Goal: Information Seeking & Learning: Learn about a topic

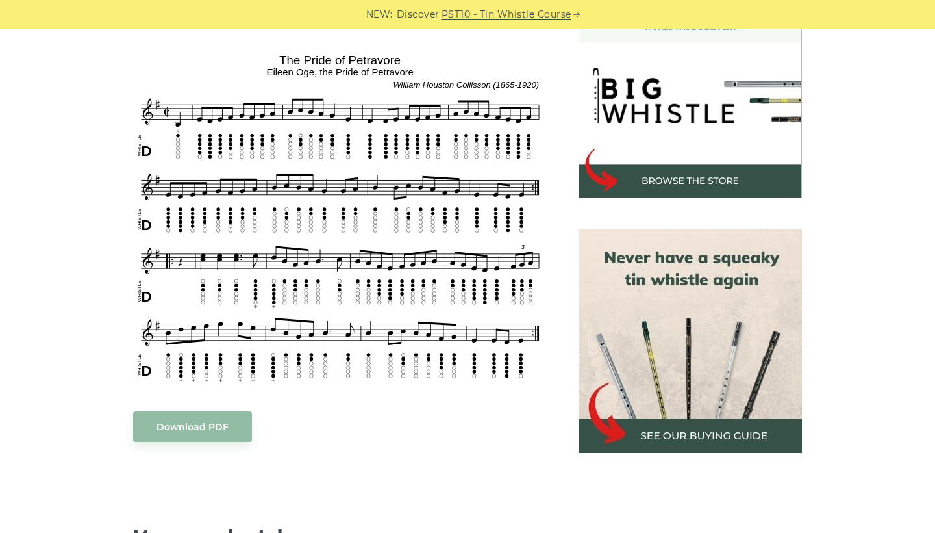
scroll to position [398, 0]
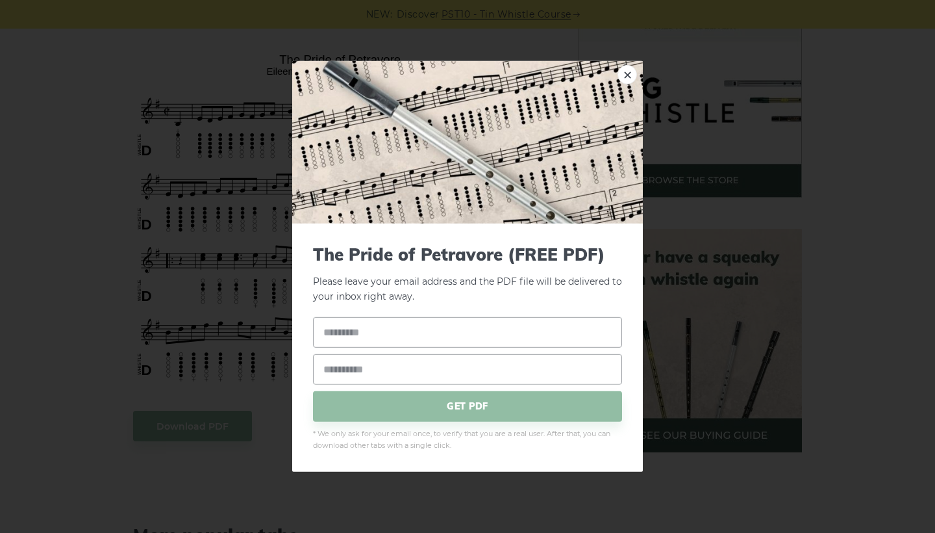
click at [138, 359] on div "× The Pride of Petravore (FREE PDF) Please leave your email address and the PDF…" at bounding box center [467, 266] width 935 height 533
click at [297, 347] on div "The Pride of Petravore (FREE PDF) Please leave your email address and the PDF f…" at bounding box center [467, 347] width 351 height 248
click at [629, 75] on link "×" at bounding box center [627, 74] width 19 height 19
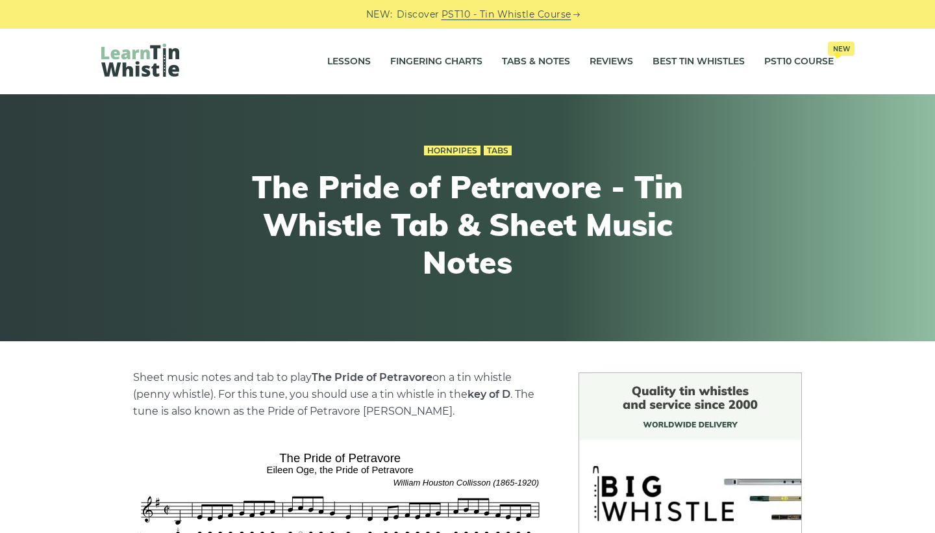
scroll to position [1, 0]
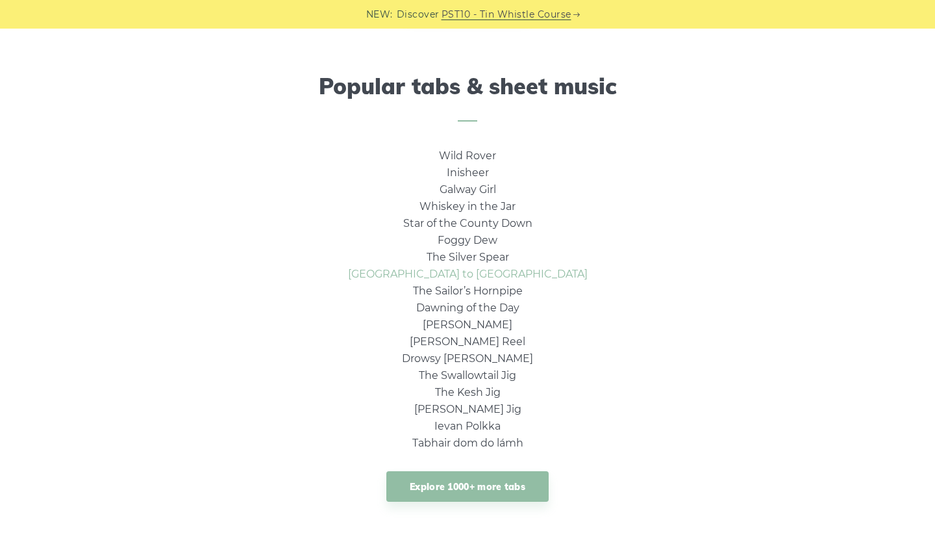
scroll to position [831, 0]
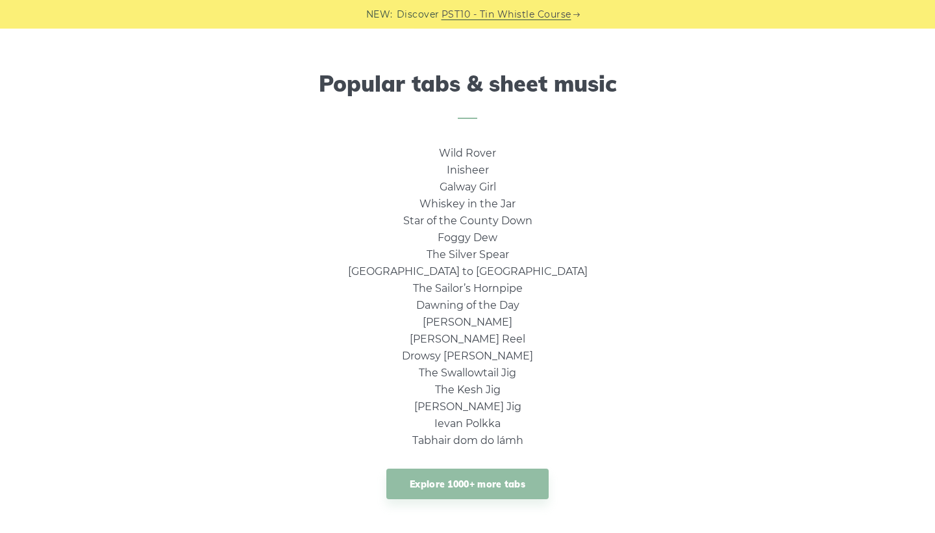
click at [501, 263] on li "[GEOGRAPHIC_DATA] to [GEOGRAPHIC_DATA]" at bounding box center [468, 271] width 240 height 17
click at [492, 256] on link "The Silver Spear" at bounding box center [468, 254] width 82 height 12
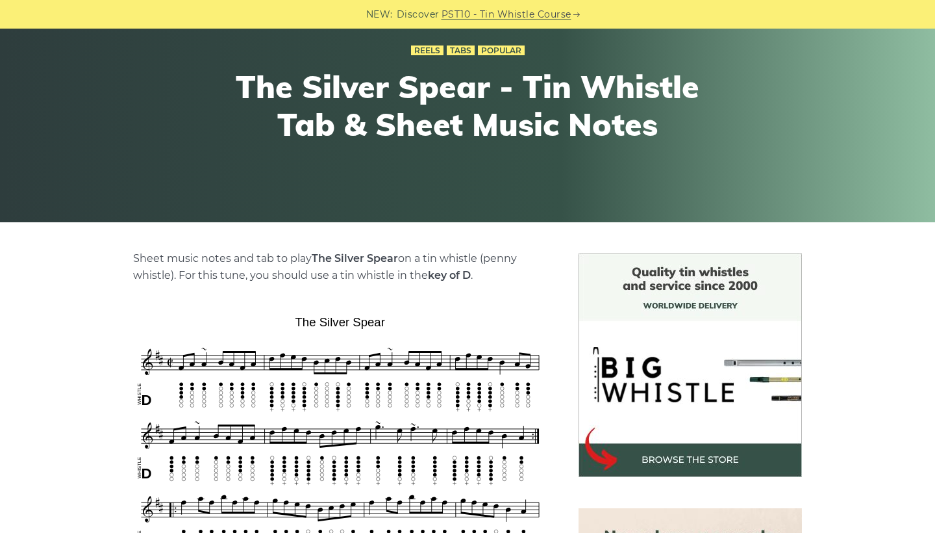
scroll to position [120, 0]
